Goal: Task Accomplishment & Management: Manage account settings

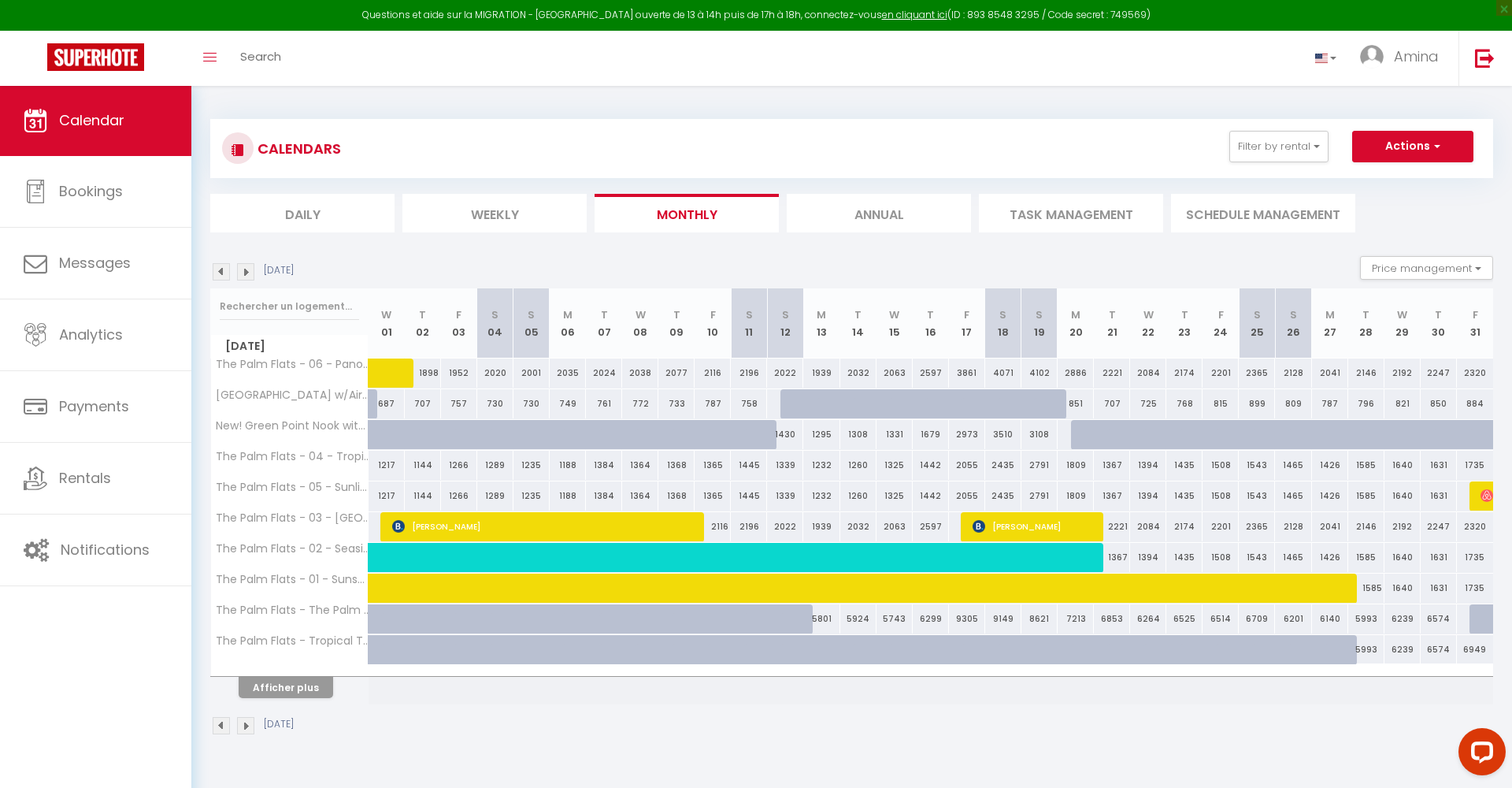
click at [219, 276] on img at bounding box center [221, 272] width 18 height 18
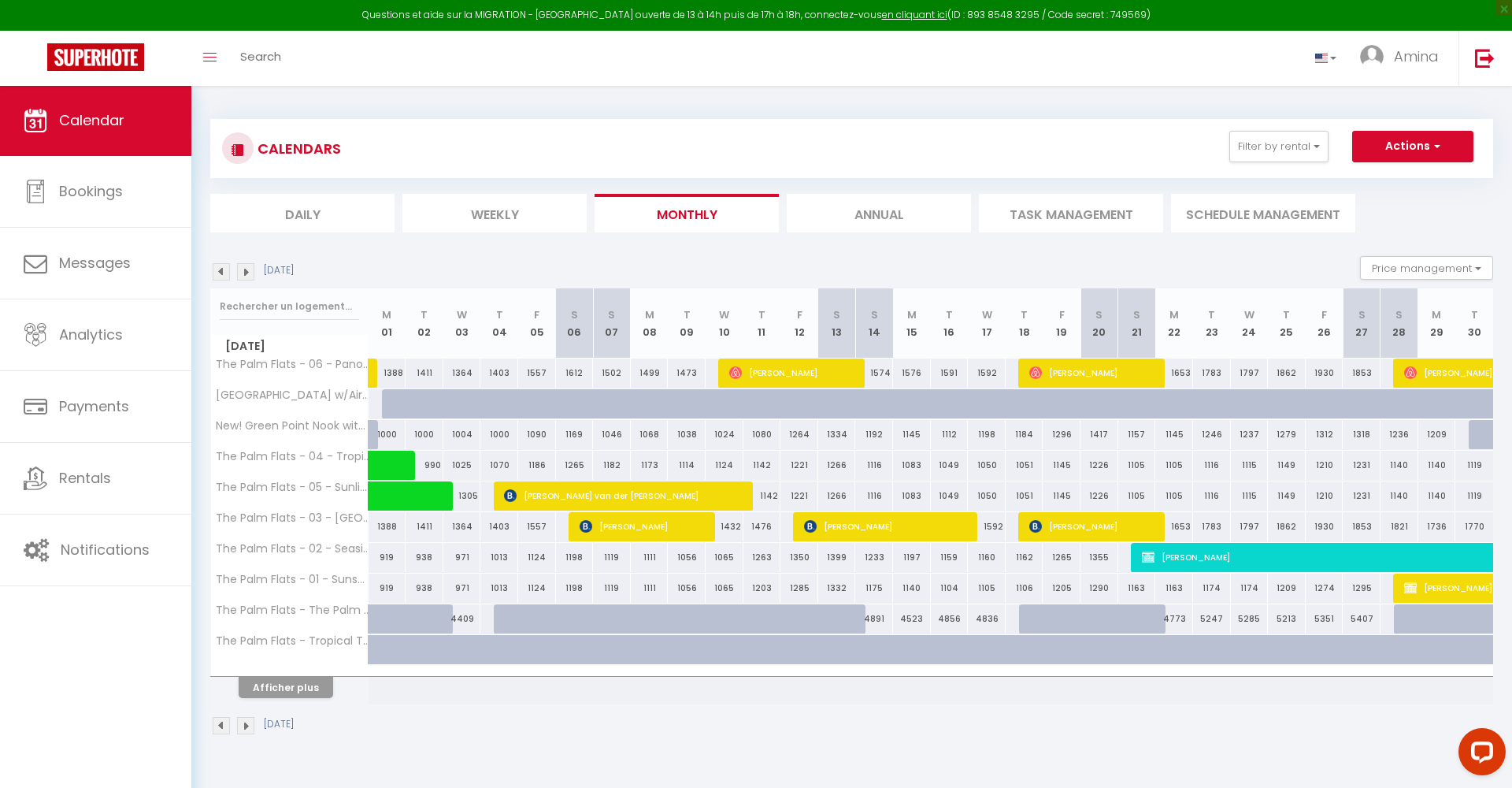
click at [250, 263] on img at bounding box center [246, 272] width 18 height 18
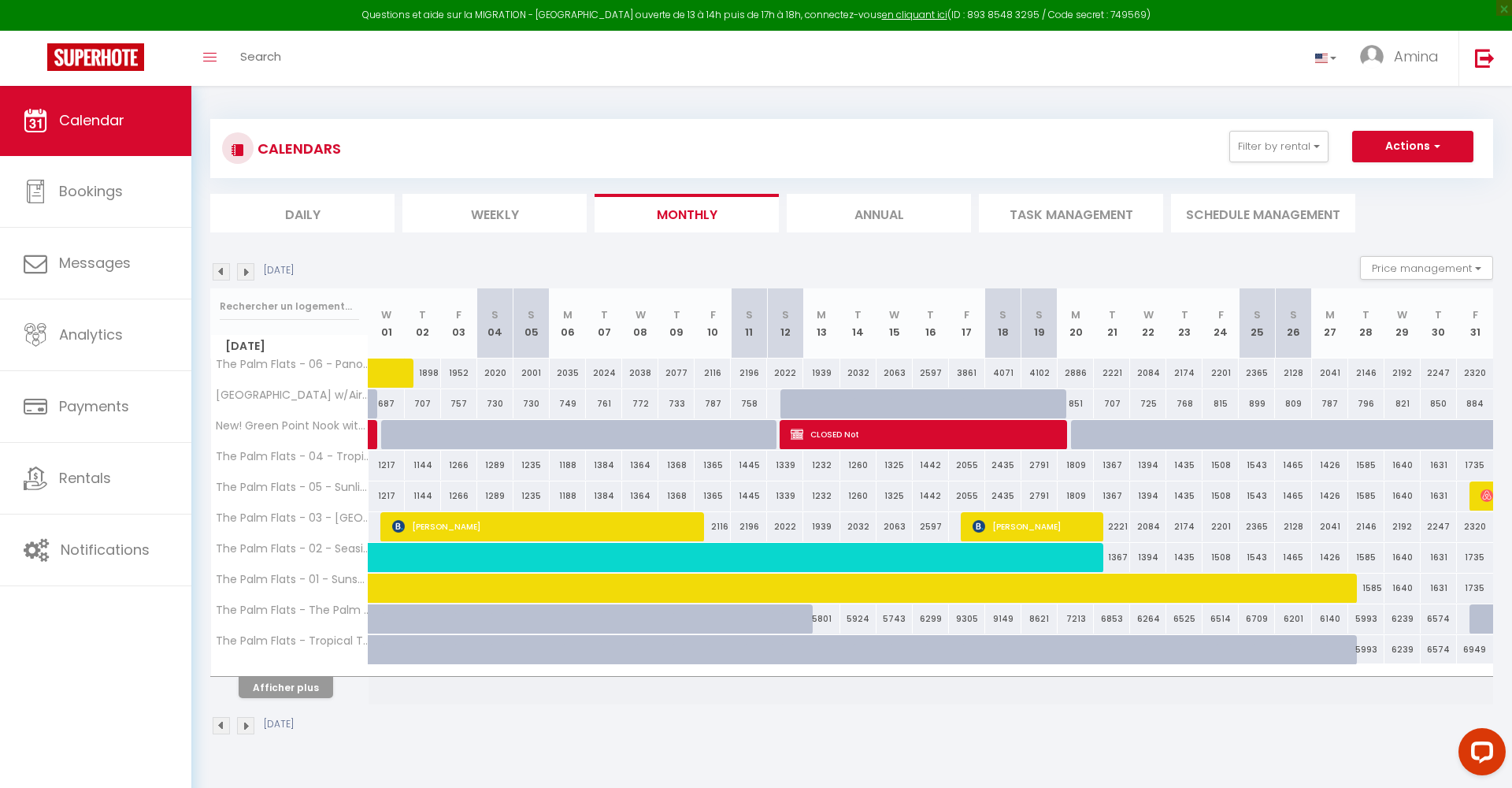
click at [223, 272] on img at bounding box center [221, 272] width 18 height 18
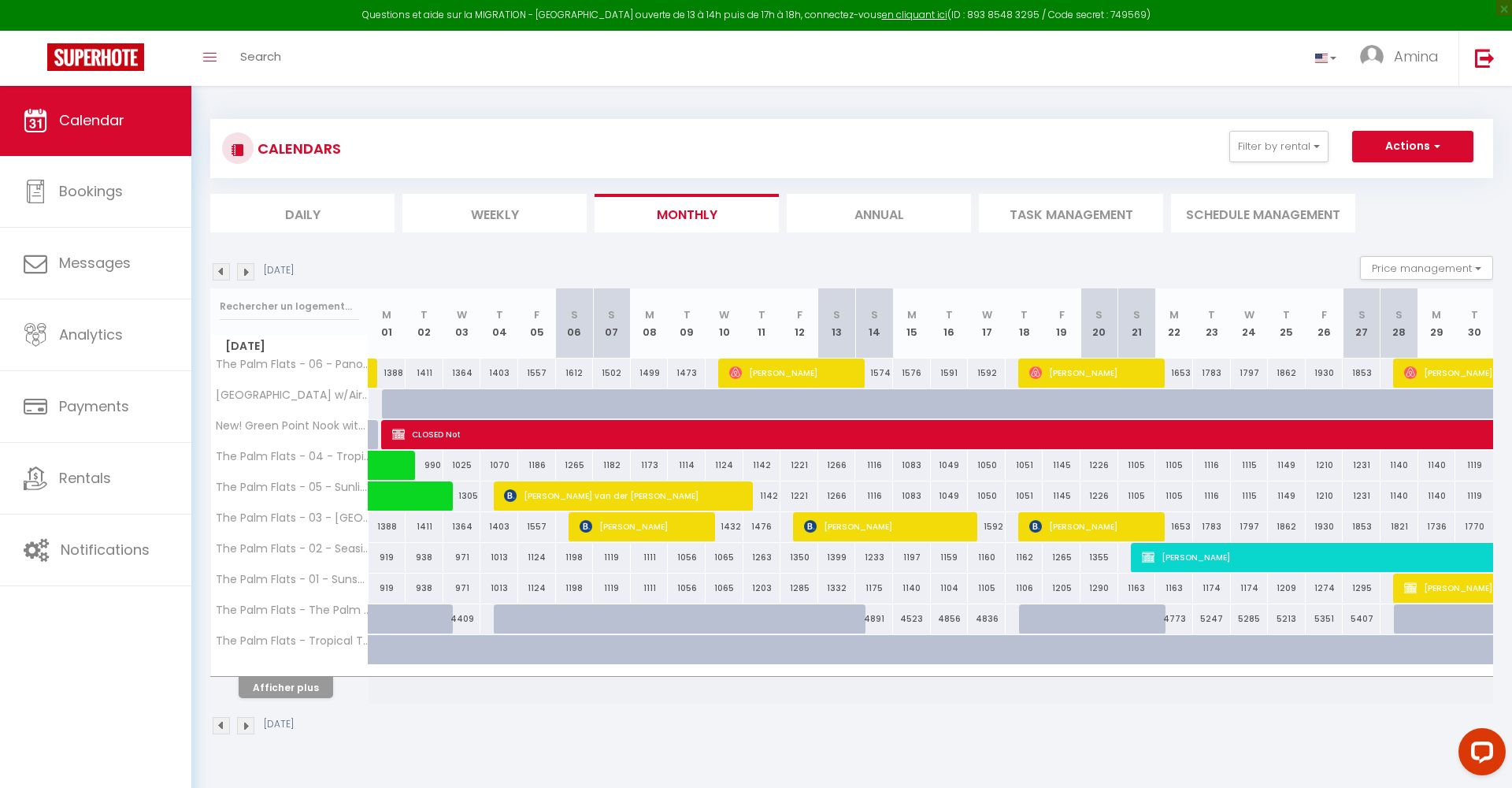
click at [244, 276] on img at bounding box center [246, 272] width 18 height 18
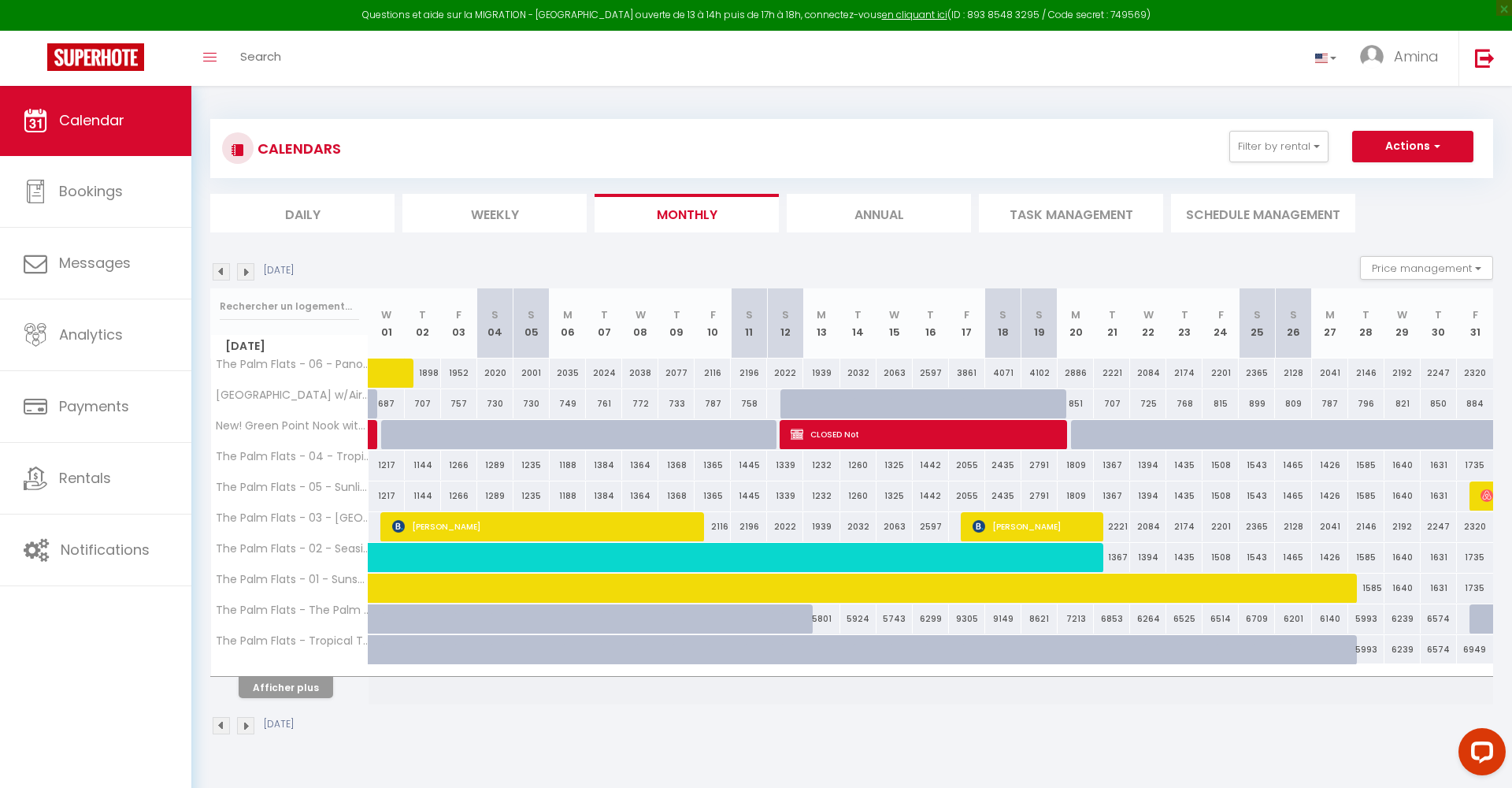
click at [244, 276] on img at bounding box center [246, 272] width 18 height 18
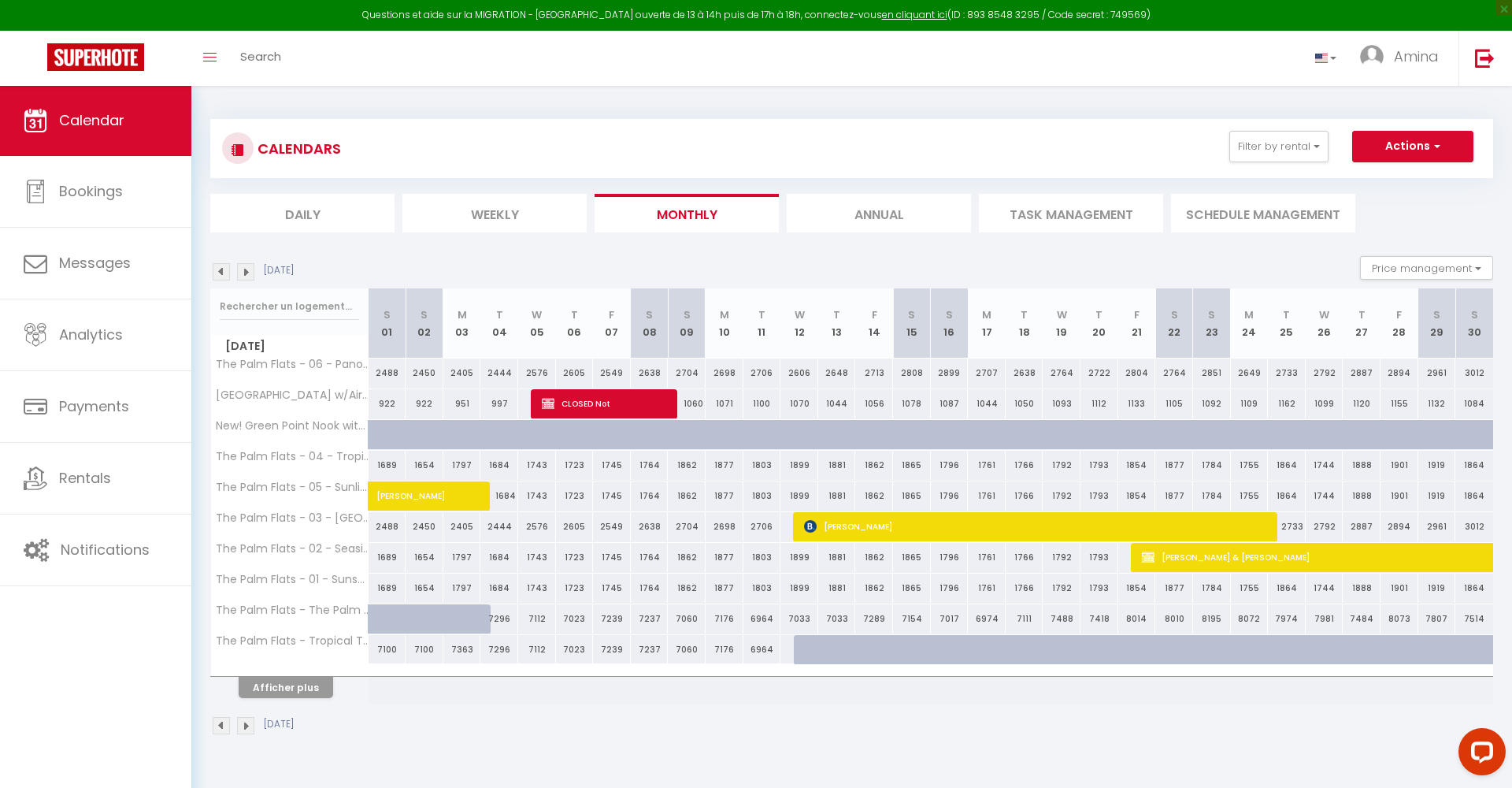
click at [219, 268] on img at bounding box center [221, 272] width 18 height 18
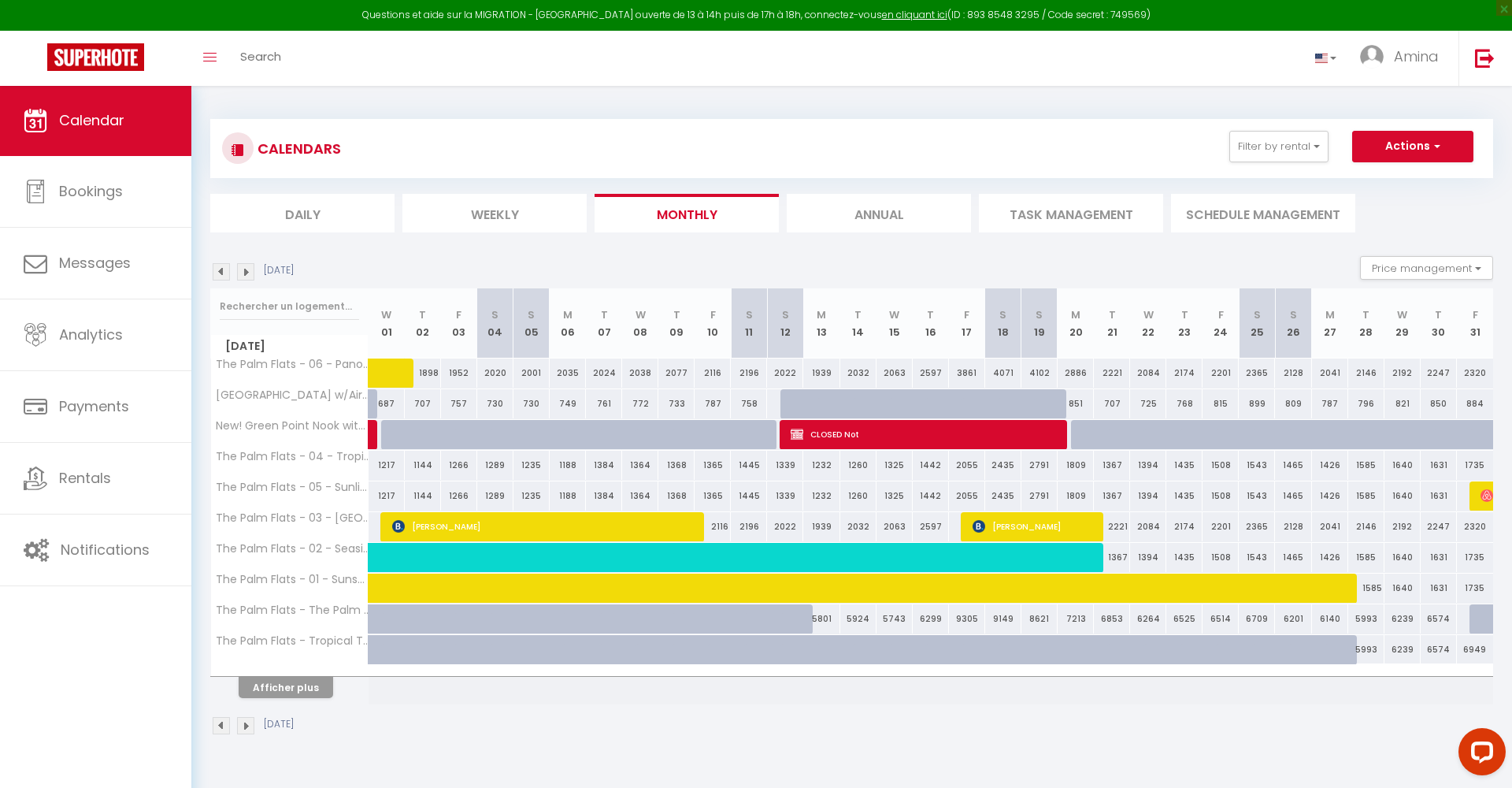
click at [888, 438] on span "CLOSED Not" at bounding box center [923, 434] width 265 height 30
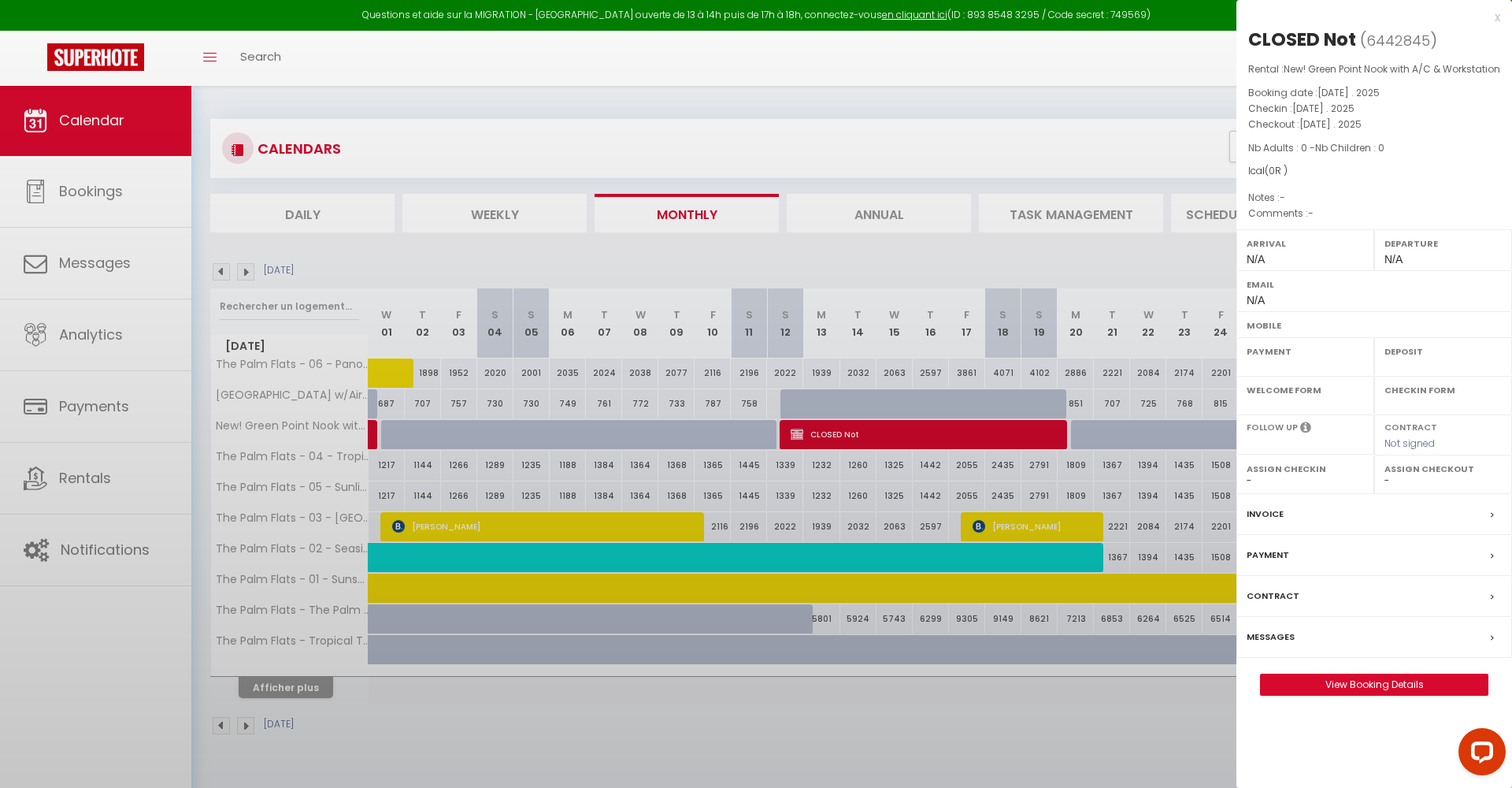
select select "OK"
select select "KO"
select select "0"
select select "1"
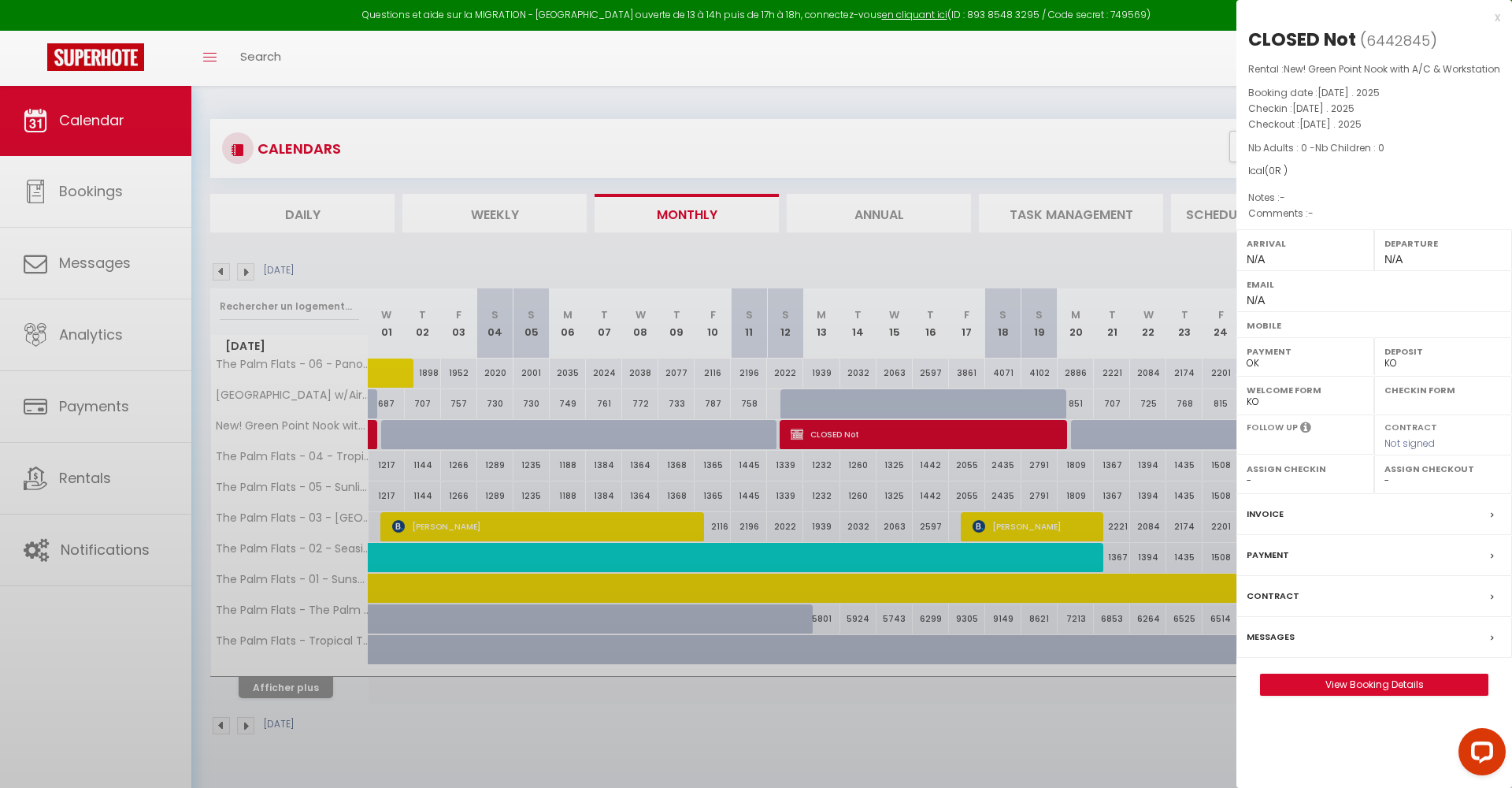
select select
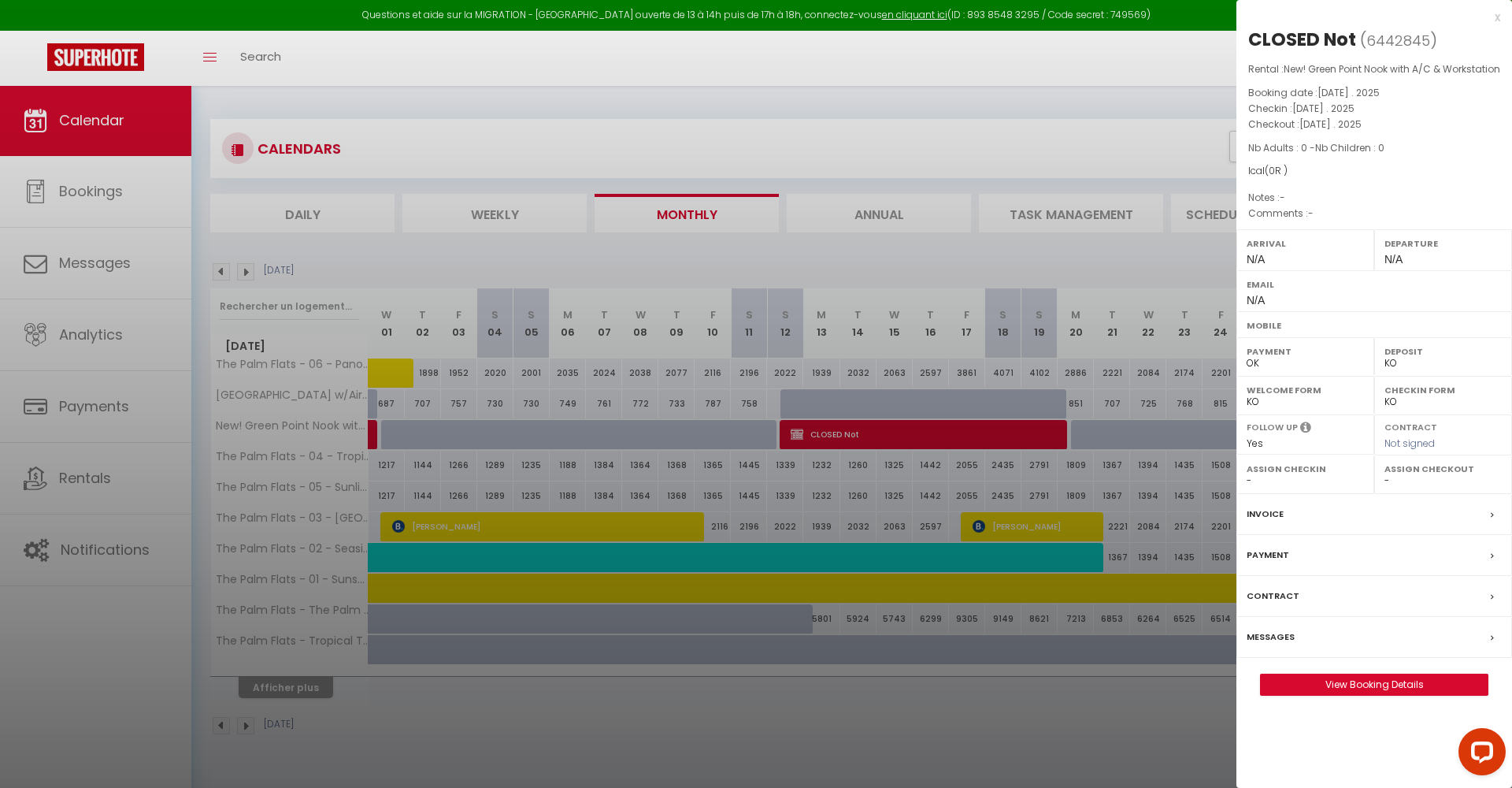
click at [843, 255] on div at bounding box center [756, 394] width 1512 height 788
